Goal: Use online tool/utility: Utilize a website feature to perform a specific function

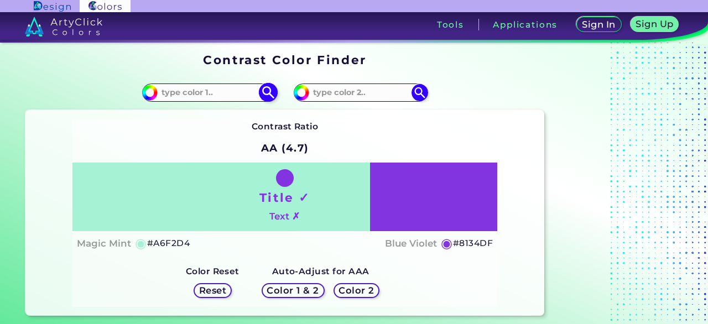
click at [215, 91] on input at bounding box center [209, 92] width 103 height 15
paste input "#7df9ff"
type input "#7df9ff"
type input "#7DF9FF"
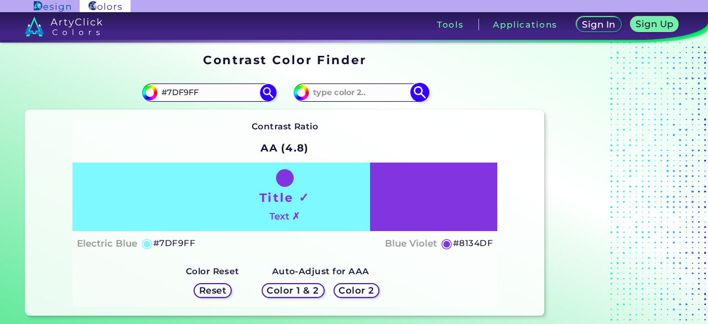
click at [366, 96] on input at bounding box center [360, 92] width 103 height 15
paste input "#007bff"
type input "#007bff"
click at [414, 93] on img at bounding box center [419, 92] width 19 height 19
type input "#007bff"
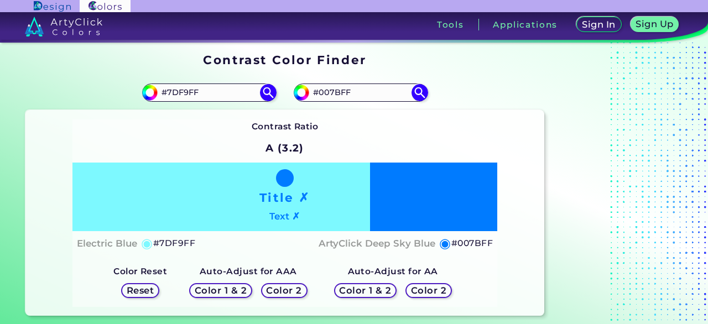
click at [230, 293] on h5 "Color 1 & 2" at bounding box center [220, 291] width 49 height 8
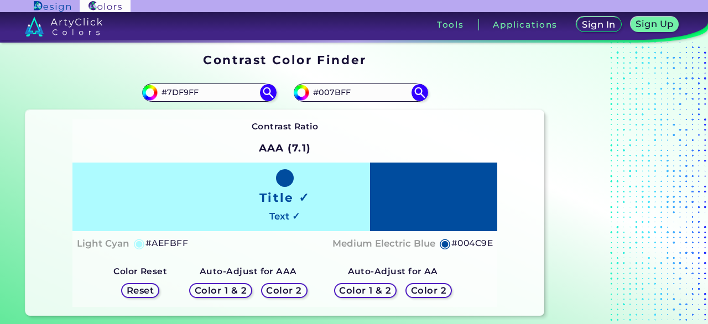
click at [283, 287] on h5 "Color 2" at bounding box center [284, 291] width 32 height 8
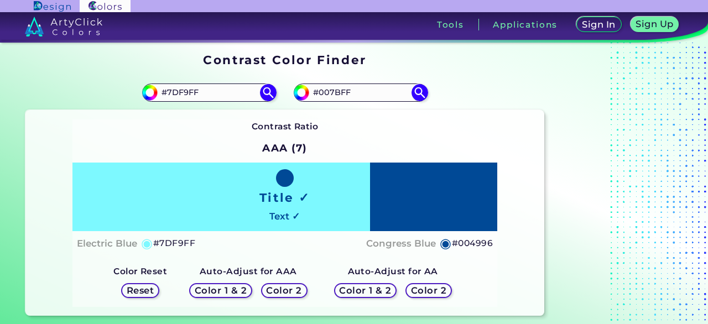
click at [374, 294] on h5 "Color 1 & 2" at bounding box center [365, 291] width 47 height 8
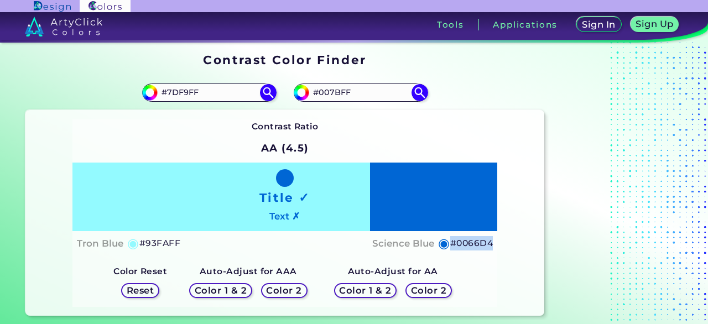
drag, startPoint x: 497, startPoint y: 246, endPoint x: 450, endPoint y: 247, distance: 47.6
click at [450, 247] on div "Contrast Ratio AA (4.5) Title ✓ Text ✗ Tron Blue ◉ #93FAFF Science Blue ◉ #0066…" at bounding box center [284, 213] width 518 height 206
copy h5 "#0066D4"
drag, startPoint x: 367, startPoint y: 93, endPoint x: 301, endPoint y: 93, distance: 66.4
click at [301, 93] on div "#007bff #007BFF" at bounding box center [361, 93] width 134 height 18
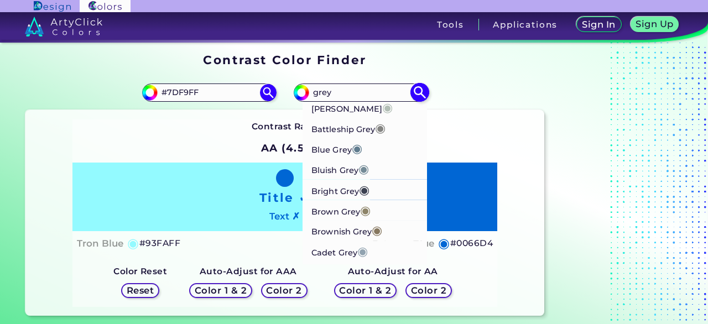
type input "grey"
click at [350, 191] on p "Bright Grey ◉" at bounding box center [340, 189] width 58 height 20
type input "#3c4151"
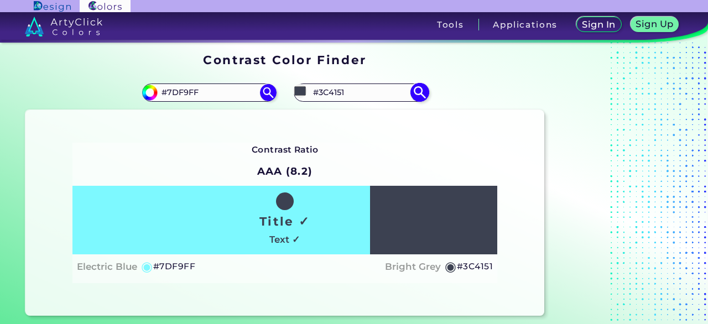
drag, startPoint x: 368, startPoint y: 93, endPoint x: 312, endPoint y: 92, distance: 56.4
click at [312, 92] on input "#3C4151" at bounding box center [360, 92] width 103 height 15
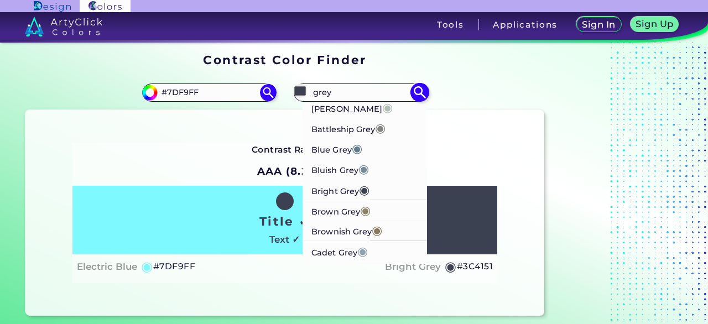
type input "grey"
click at [318, 153] on p "Blue Grey ◉" at bounding box center [336, 148] width 51 height 20
type input "#607c8e"
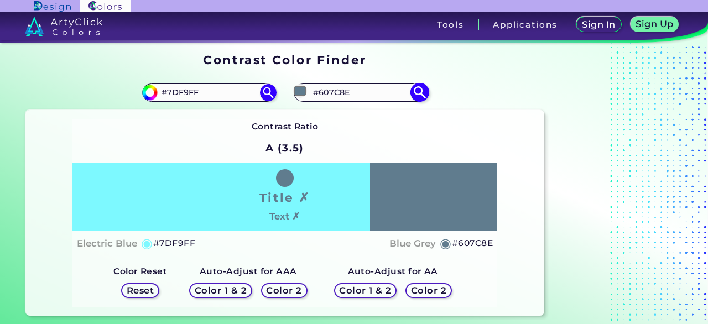
drag, startPoint x: 358, startPoint y: 97, endPoint x: 308, endPoint y: 96, distance: 50.3
click at [308, 96] on div "#607c8e #607C8E Ash Grey ◉ Battleship Grey ◉ Blue Grey ◉ Bluish Grey ◉ Bright G…" at bounding box center [361, 93] width 134 height 18
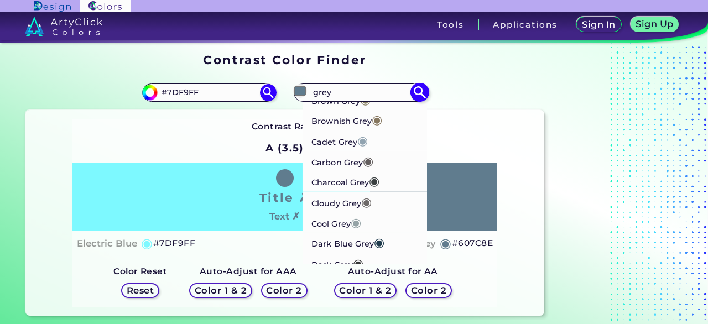
scroll to position [221, 0]
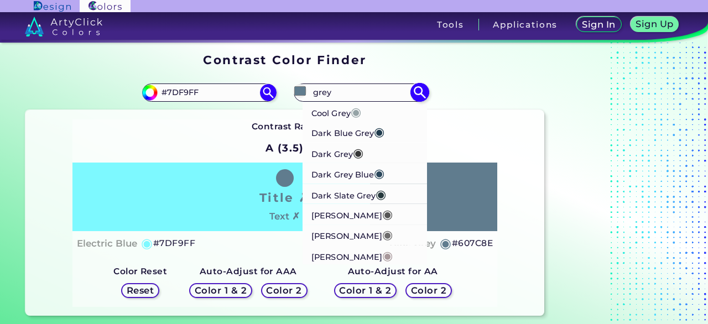
type input "grey"
click at [343, 212] on p "[PERSON_NAME] ◉" at bounding box center [351, 214] width 81 height 20
type input "#555555"
